Goal: Task Accomplishment & Management: Use online tool/utility

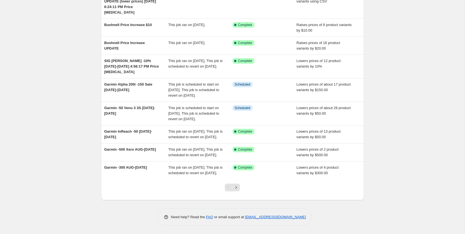
scroll to position [96, 0]
click at [235, 190] on icon "Next" at bounding box center [236, 188] width 6 height 6
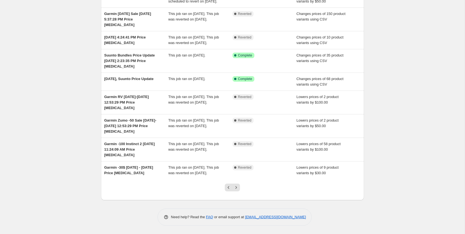
scroll to position [82, 0]
click at [228, 190] on icon "Previous" at bounding box center [229, 188] width 6 height 6
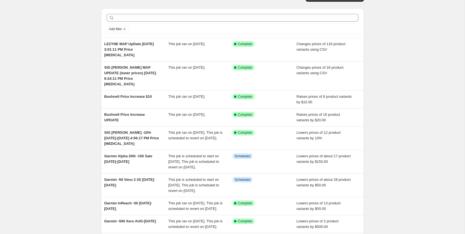
scroll to position [0, 0]
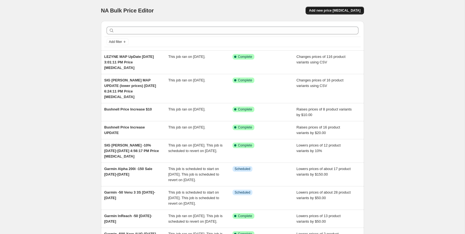
click at [353, 10] on span "Add new price change job" at bounding box center [334, 10] width 51 height 4
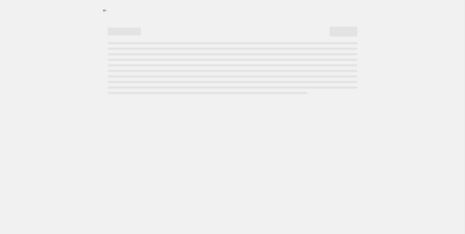
select select "percentage"
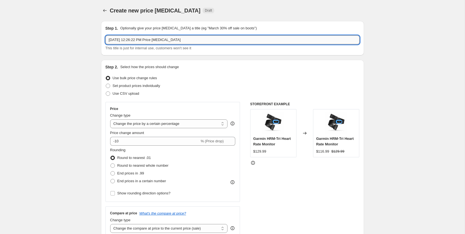
click at [119, 40] on input "Aug 18, 2025, 12:26:22 PM Price change job" at bounding box center [232, 39] width 254 height 9
click at [109, 41] on input "Aug 17, 2025, 12:26:22 PM Price change job" at bounding box center [232, 39] width 254 height 9
type input "Bushnell SALE AUG Aug 17, 2025, 12:26:22 PM Price change job"
click at [110, 95] on span at bounding box center [107, 93] width 5 height 5
click at [106, 92] on input "Use CSV upload" at bounding box center [106, 91] width 0 height 0
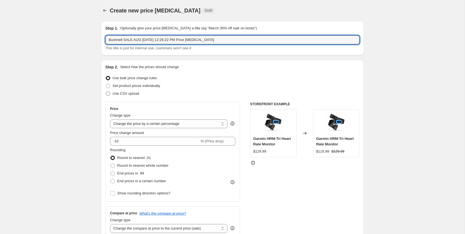
radio input "true"
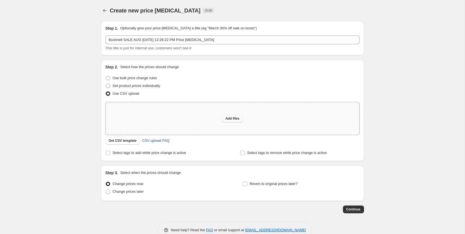
click at [236, 121] on button "Add files" at bounding box center [232, 119] width 21 height 8
type input "C:\fakepath\Shopify_SaG_BUSHNELL SALE AUG 2025_Template.csv"
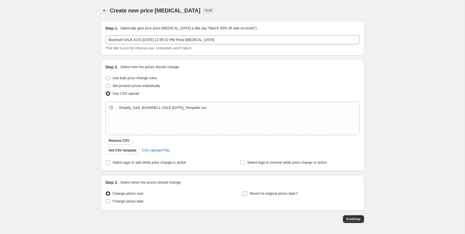
click at [245, 194] on input "Revert to original prices later?" at bounding box center [245, 193] width 4 height 4
checkbox input "true"
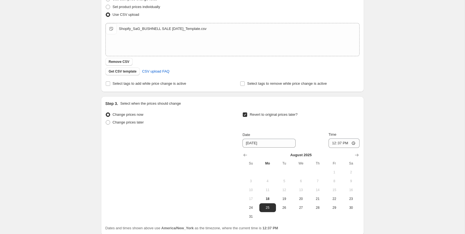
scroll to position [80, 0]
click at [355, 155] on icon "Show next month, September 2025" at bounding box center [357, 154] width 6 height 6
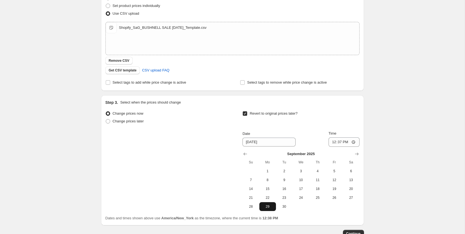
click at [271, 208] on span "29" at bounding box center [268, 206] width 12 height 4
type input "9/29/2025"
click at [332, 143] on input "12:37" at bounding box center [343, 141] width 31 height 9
type input "00:00"
click at [315, 145] on div "Date 9/29/2025 Time 00:00" at bounding box center [300, 139] width 117 height 16
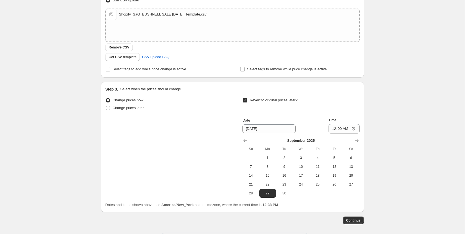
scroll to position [117, 0]
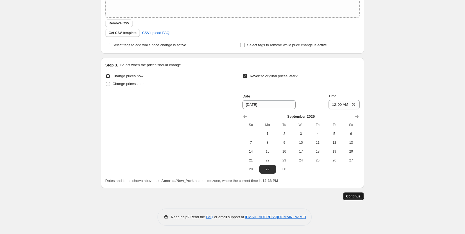
click at [352, 196] on span "Continue" at bounding box center [353, 196] width 14 height 4
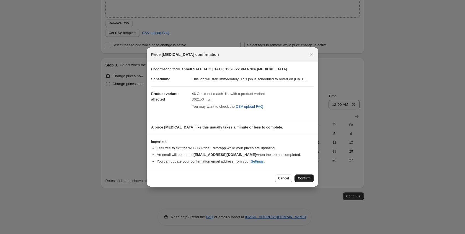
click at [308, 180] on span "Confirm" at bounding box center [304, 178] width 13 height 4
